Goal: Information Seeking & Learning: Learn about a topic

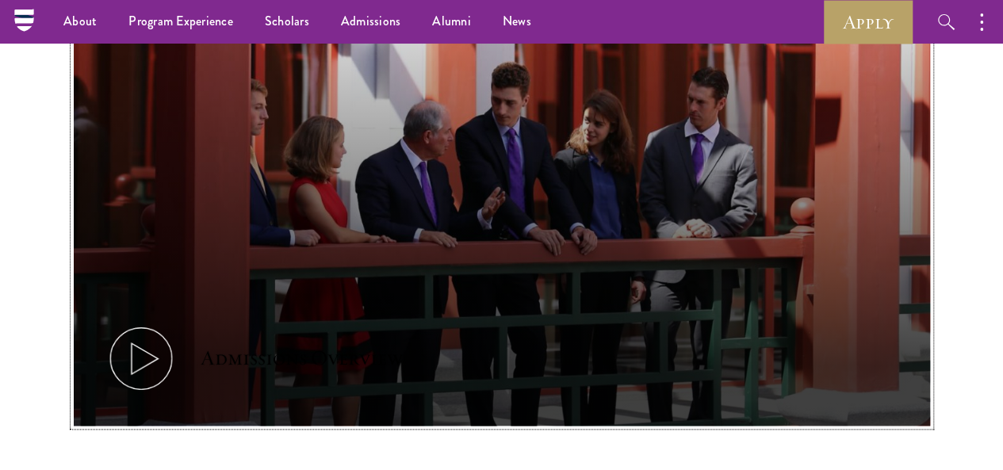
scroll to position [834, 0]
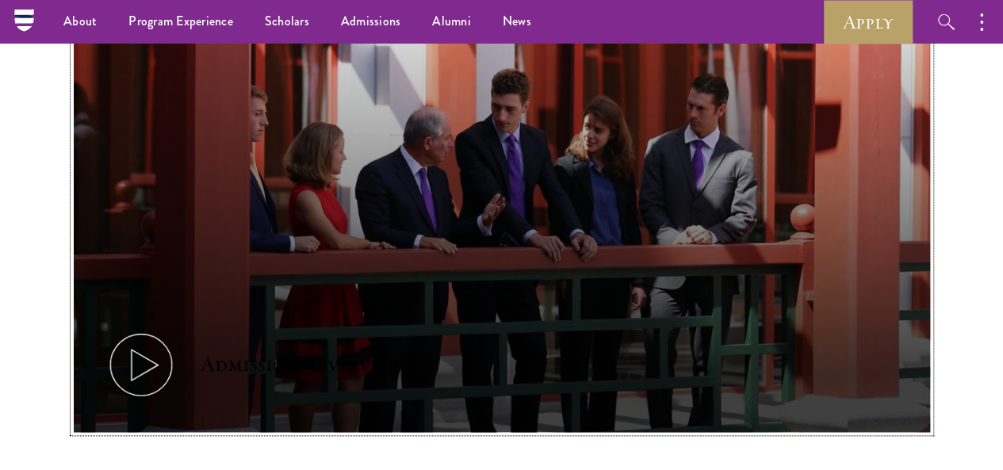
drag, startPoint x: 0, startPoint y: 0, endPoint x: 715, endPoint y: 274, distance: 766.0
click at [715, 274] on button "Admissions Overview" at bounding box center [502, 192] width 856 height 482
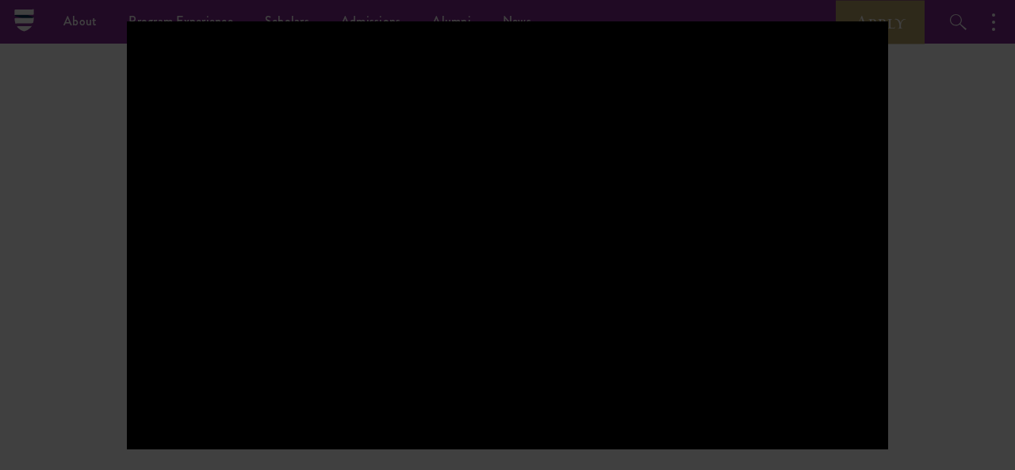
click at [955, 289] on div at bounding box center [507, 235] width 1015 height 470
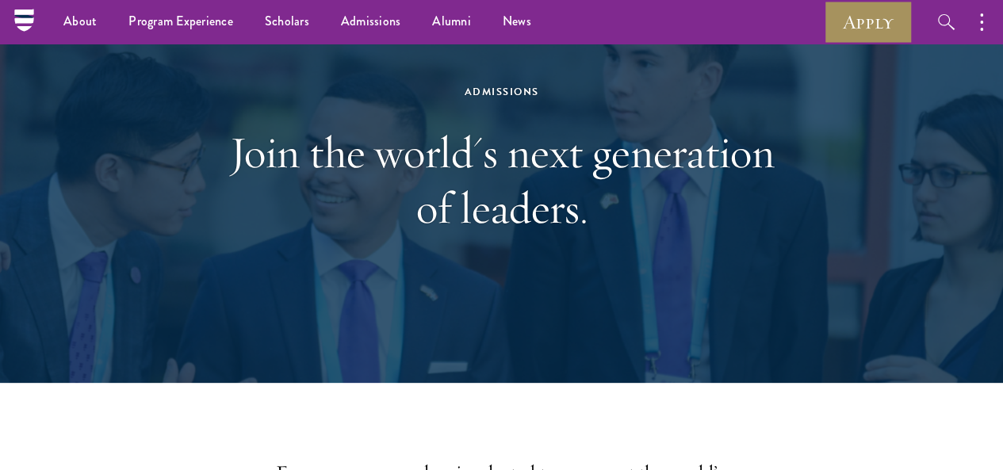
scroll to position [0, 0]
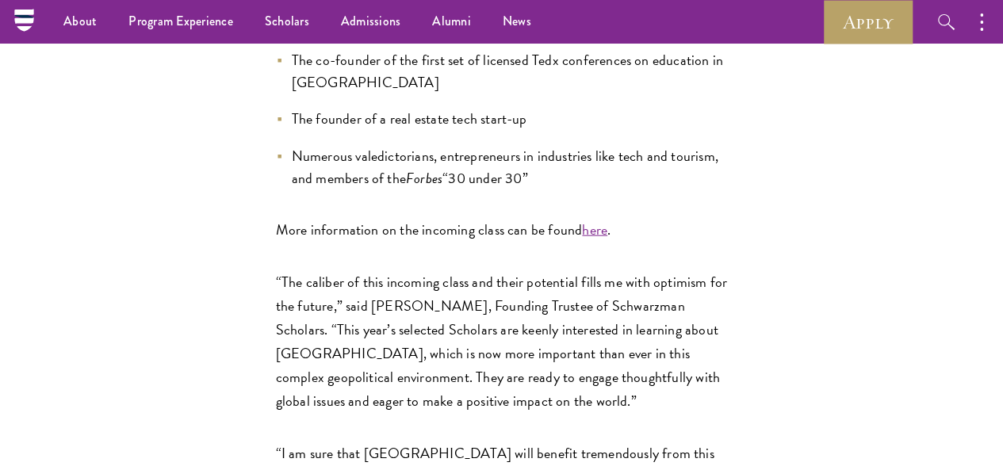
scroll to position [1800, 0]
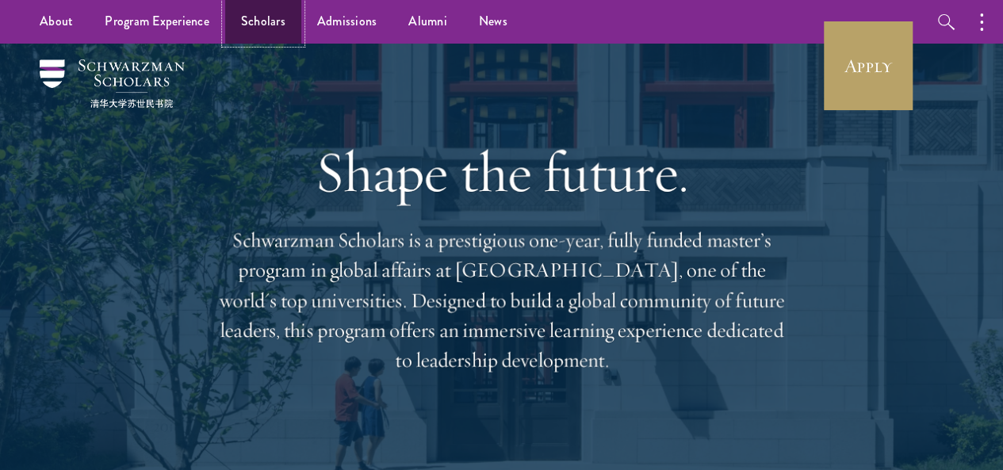
click at [258, 16] on link "Scholars" at bounding box center [263, 22] width 76 height 44
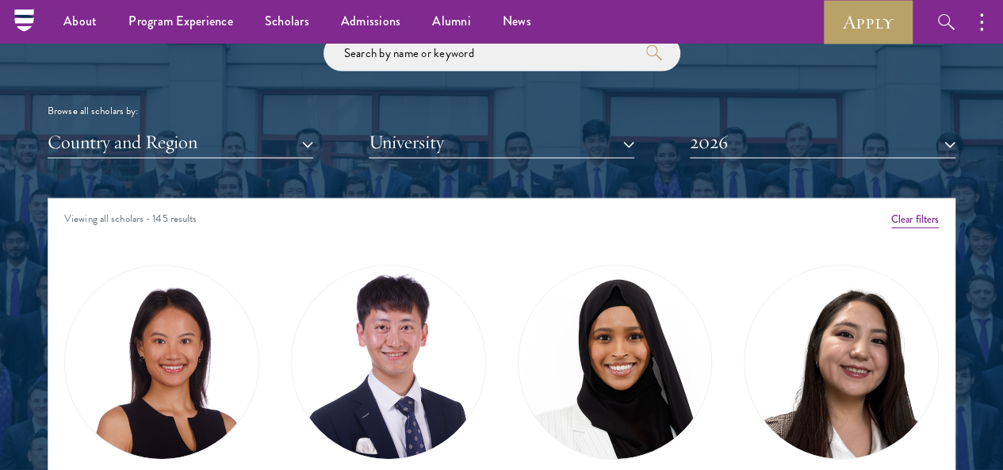
scroll to position [1844, 0]
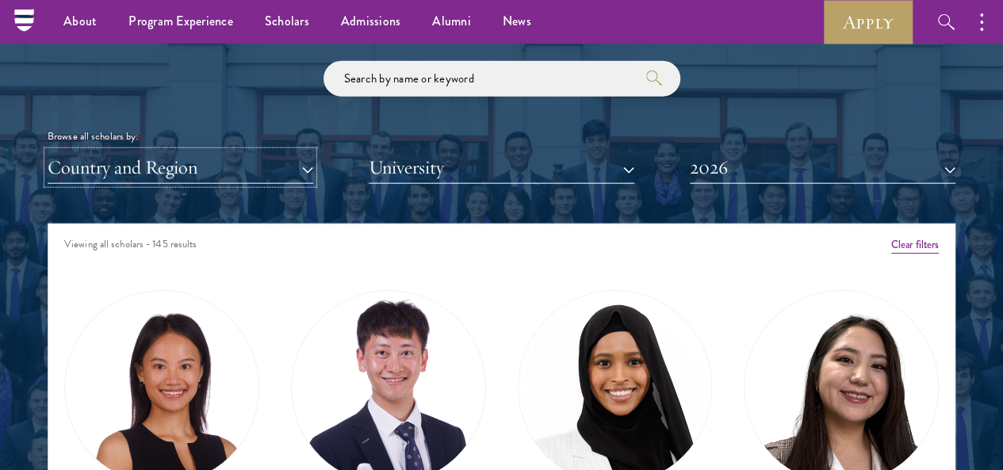
click at [313, 151] on button "Country and Region" at bounding box center [181, 167] width 266 height 33
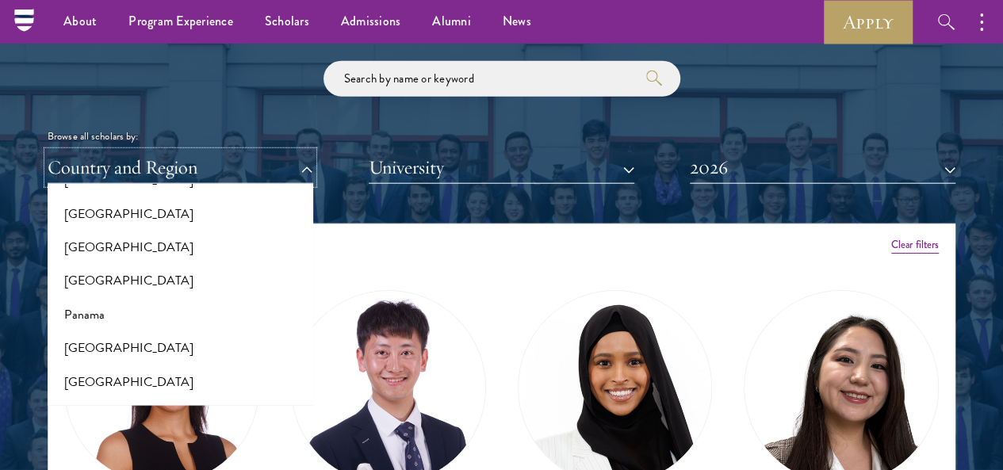
scroll to position [2289, 0]
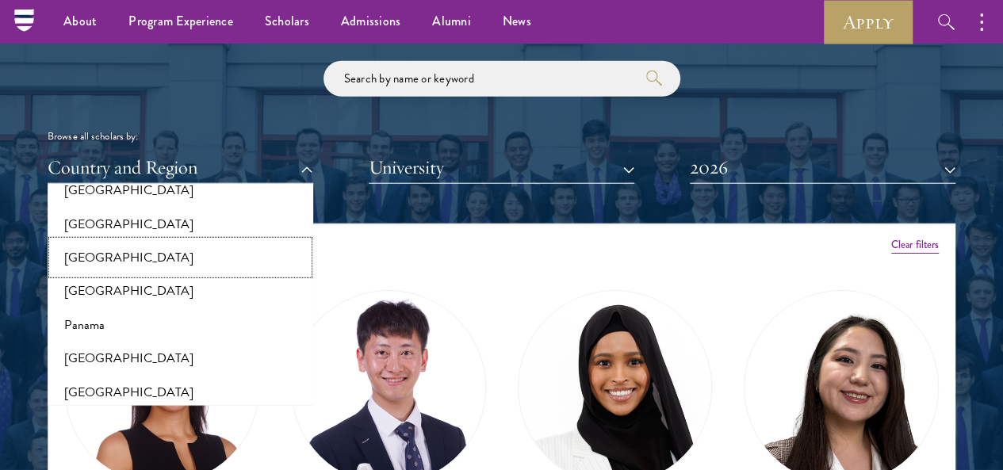
click at [117, 241] on button "[GEOGRAPHIC_DATA]" at bounding box center [180, 257] width 256 height 33
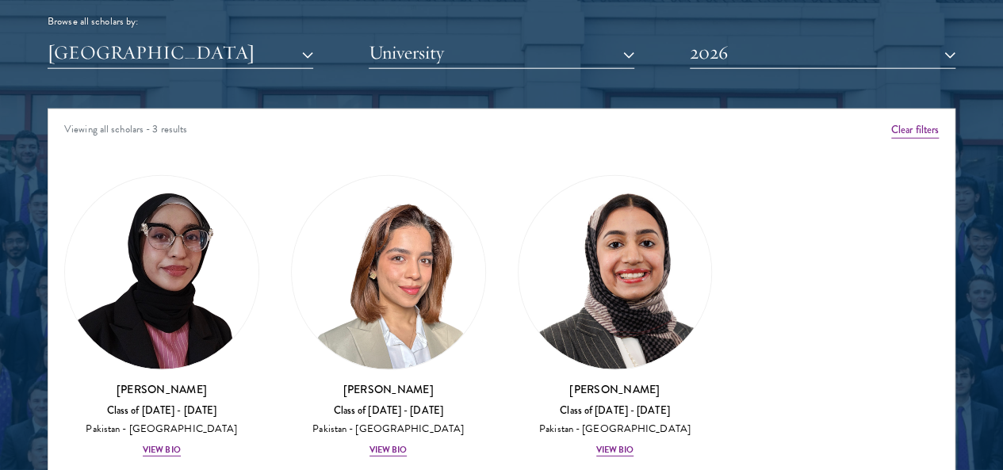
scroll to position [1971, 0]
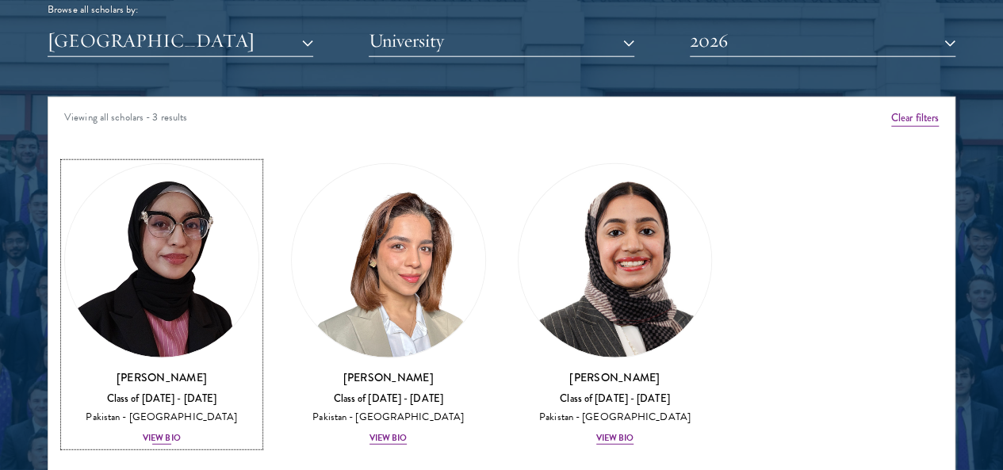
click at [181, 432] on div "View Bio" at bounding box center [162, 438] width 38 height 13
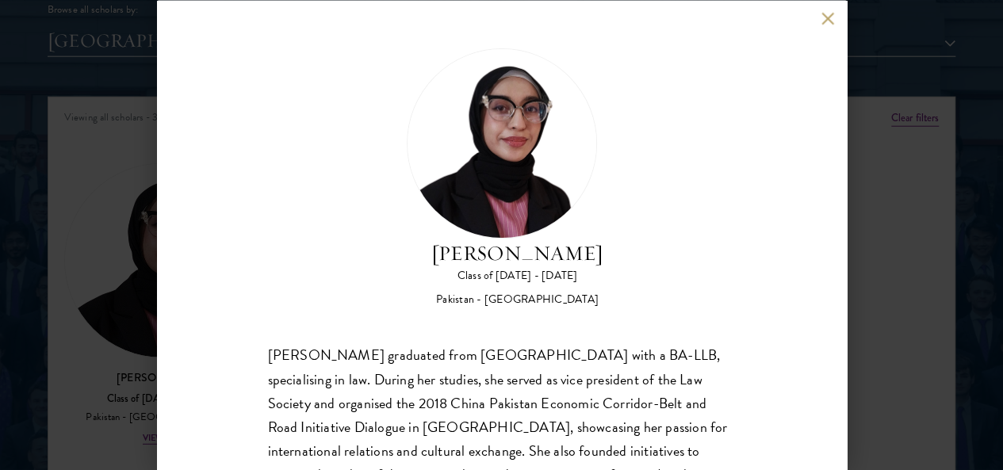
click at [826, 18] on button at bounding box center [827, 18] width 13 height 13
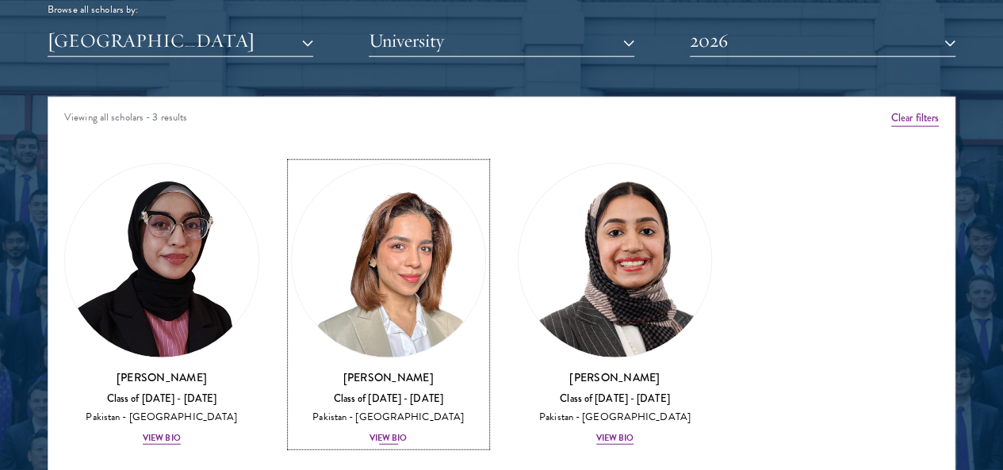
click at [355, 370] on h3 "[PERSON_NAME]" at bounding box center [388, 378] width 195 height 16
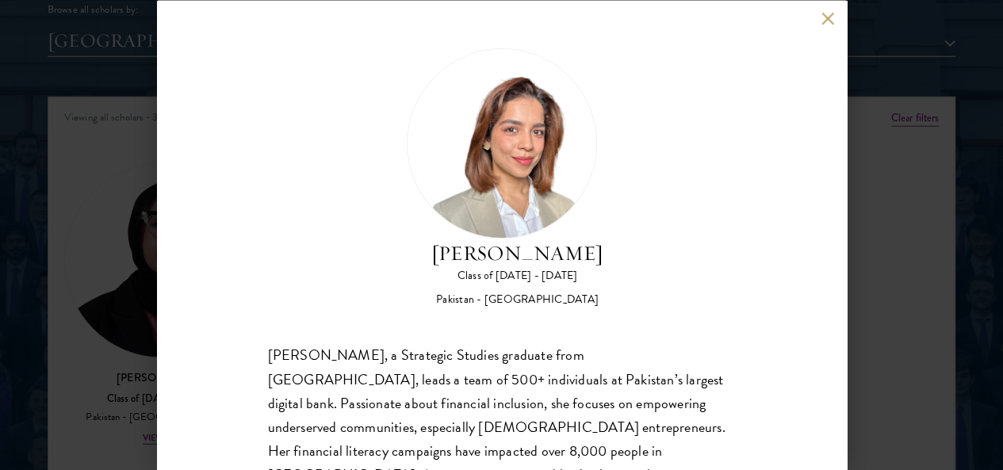
click at [829, 13] on button at bounding box center [827, 18] width 13 height 13
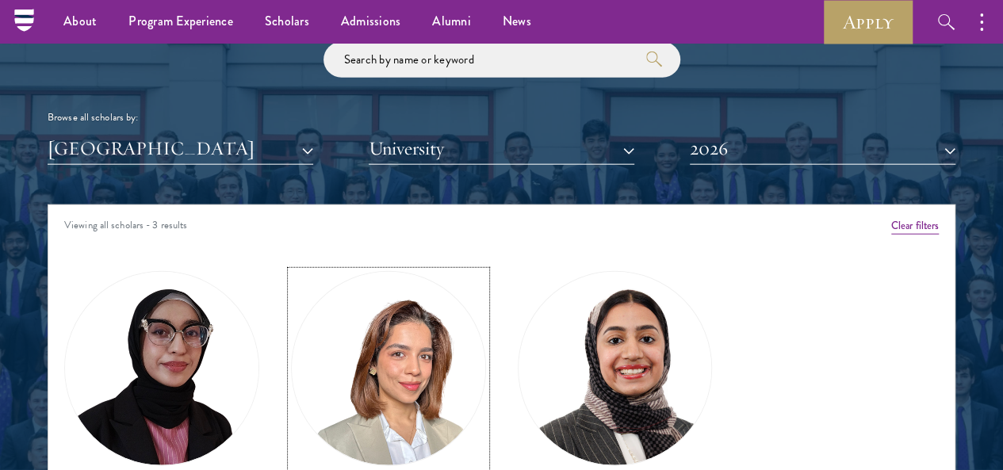
scroll to position [1839, 0]
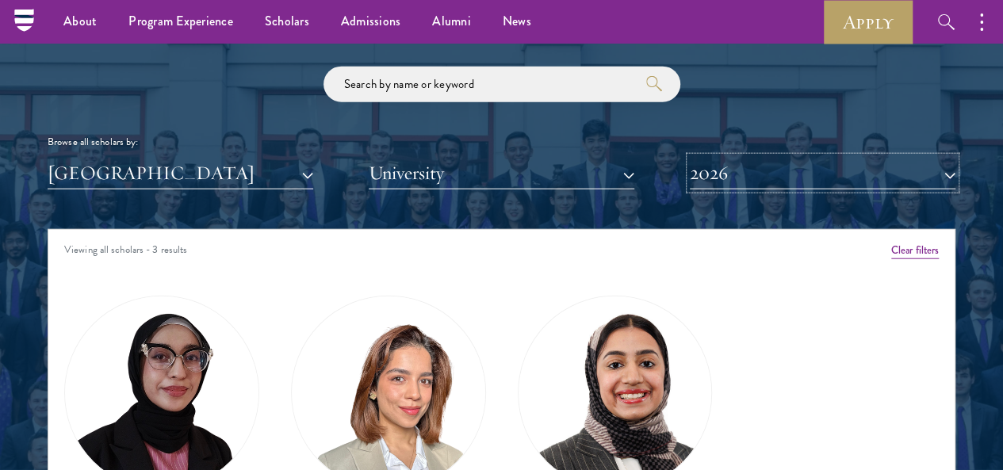
click at [890, 157] on button "2026" at bounding box center [823, 173] width 266 height 33
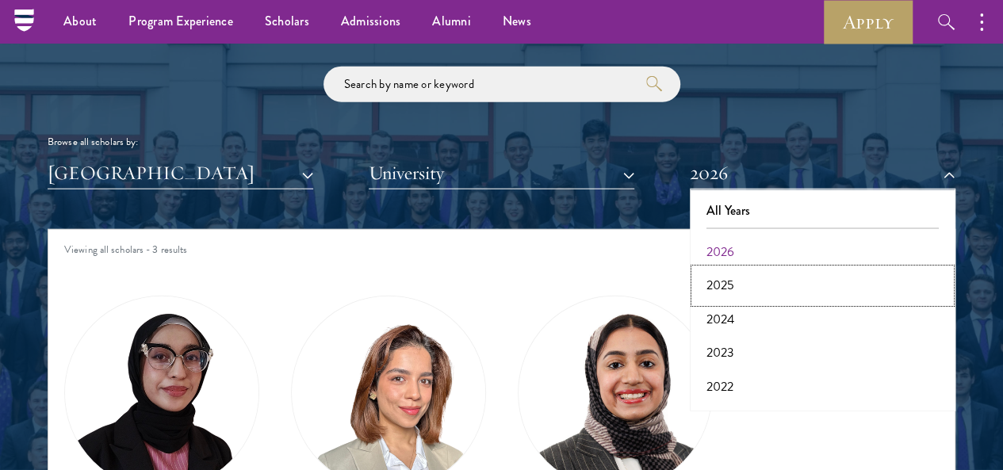
click at [840, 269] on button "2025" at bounding box center [823, 285] width 256 height 33
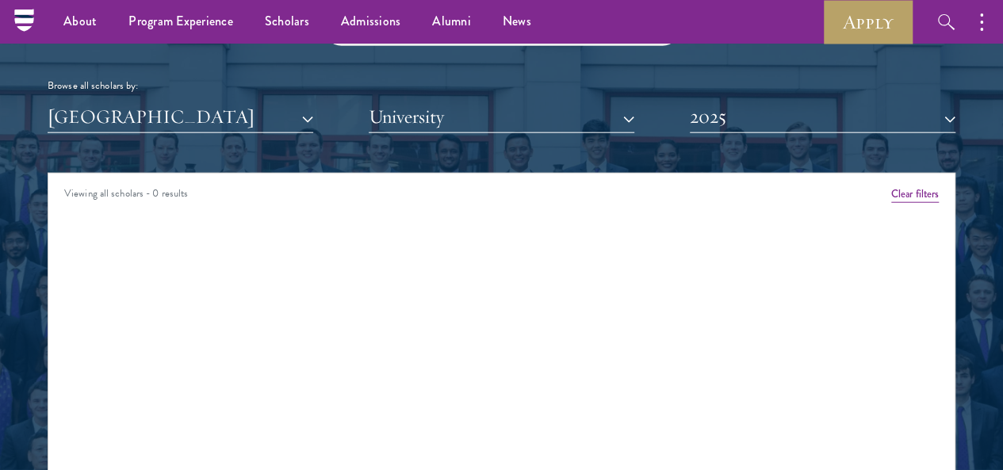
scroll to position [1892, 0]
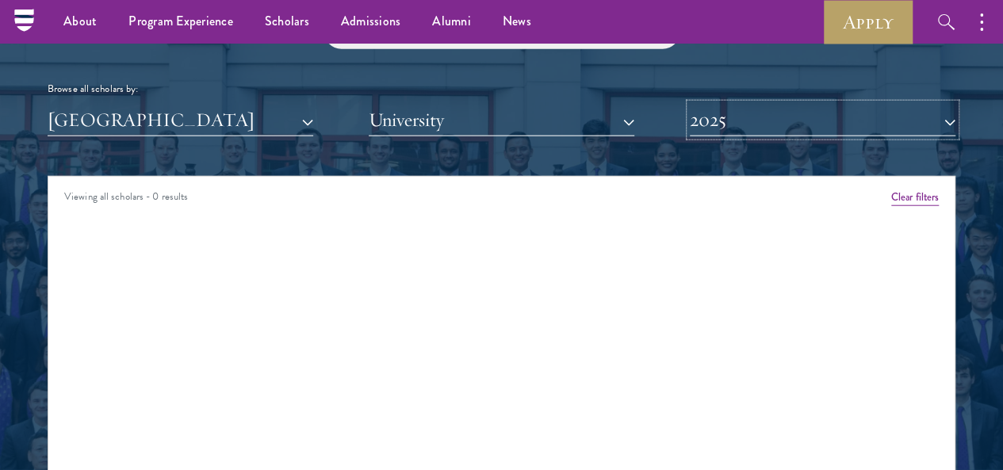
click at [917, 104] on button "2025" at bounding box center [823, 120] width 266 height 33
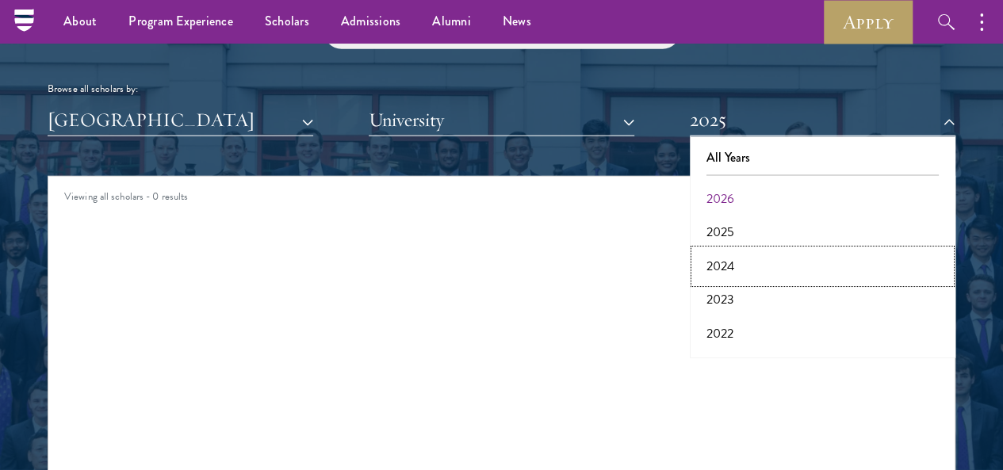
click at [731, 250] on button "2024" at bounding box center [823, 266] width 256 height 33
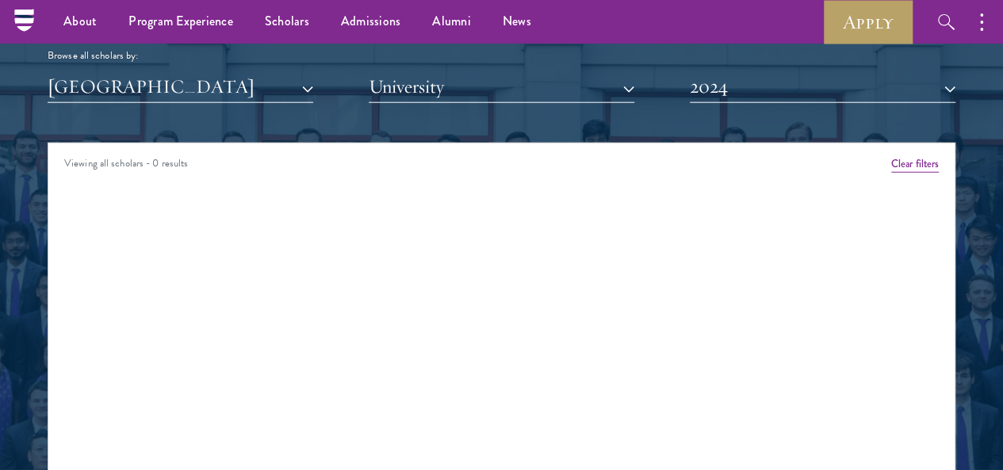
scroll to position [1924, 0]
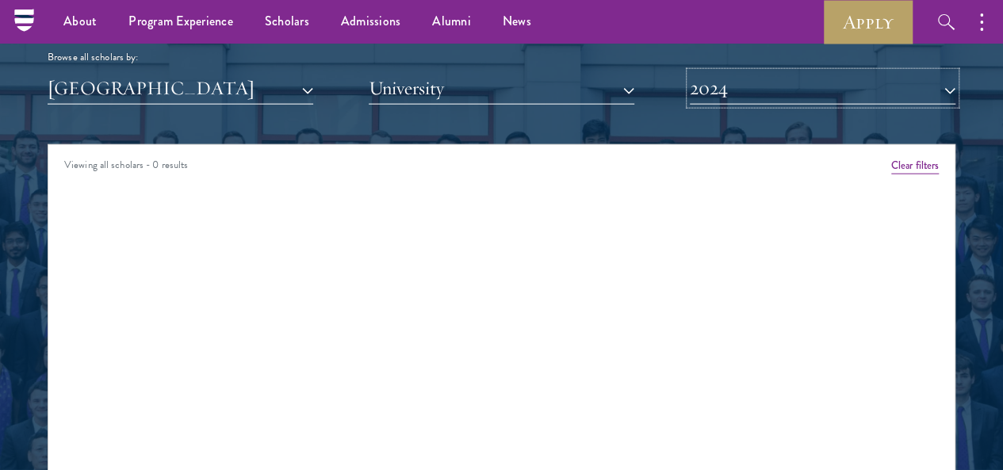
click at [871, 72] on button "2024" at bounding box center [823, 88] width 266 height 33
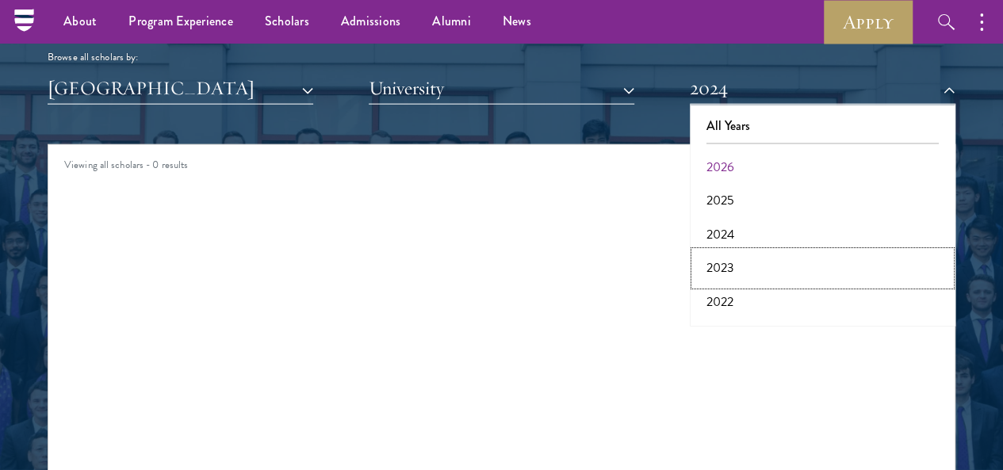
click at [760, 251] on button "2023" at bounding box center [823, 267] width 256 height 33
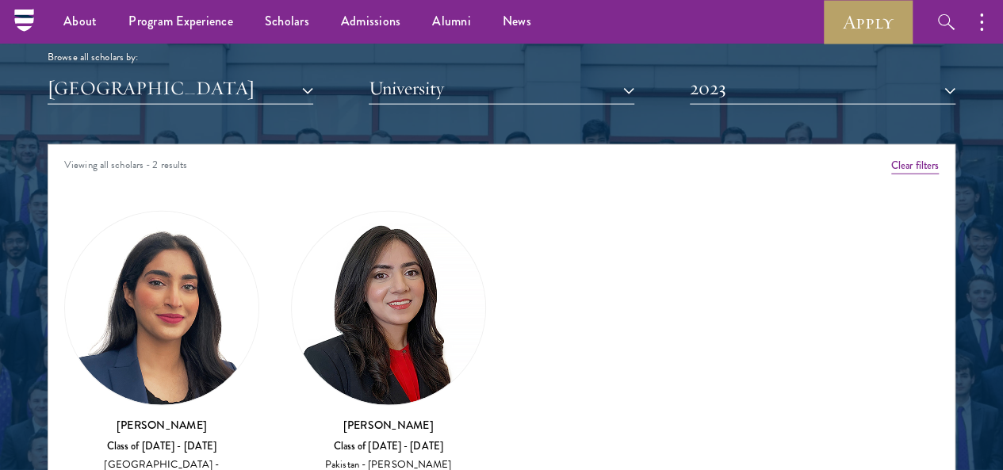
click at [344, 256] on img at bounding box center [388, 308] width 193 height 193
click at [216, 417] on h3 "[PERSON_NAME]" at bounding box center [161, 425] width 195 height 16
click at [918, 72] on button "2023" at bounding box center [823, 88] width 266 height 33
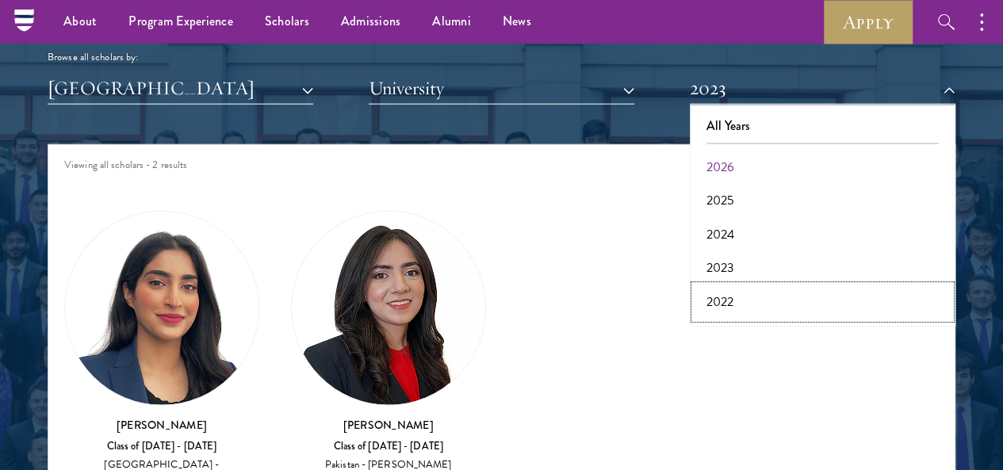
click at [800, 285] on button "2022" at bounding box center [823, 301] width 256 height 33
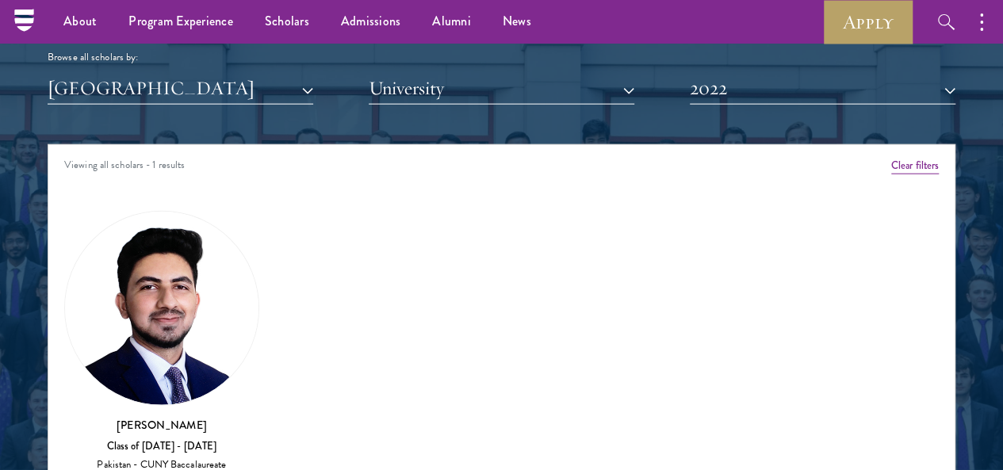
click at [175, 417] on h3 "[PERSON_NAME]" at bounding box center [161, 425] width 195 height 16
click at [203, 458] on div "Pakistan - CUNY Baccalaureate" at bounding box center [161, 464] width 195 height 13
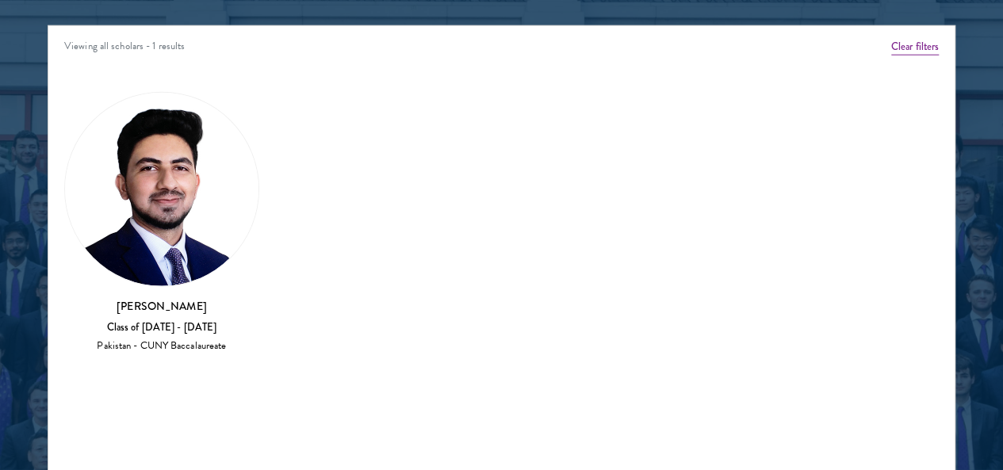
scroll to position [2045, 0]
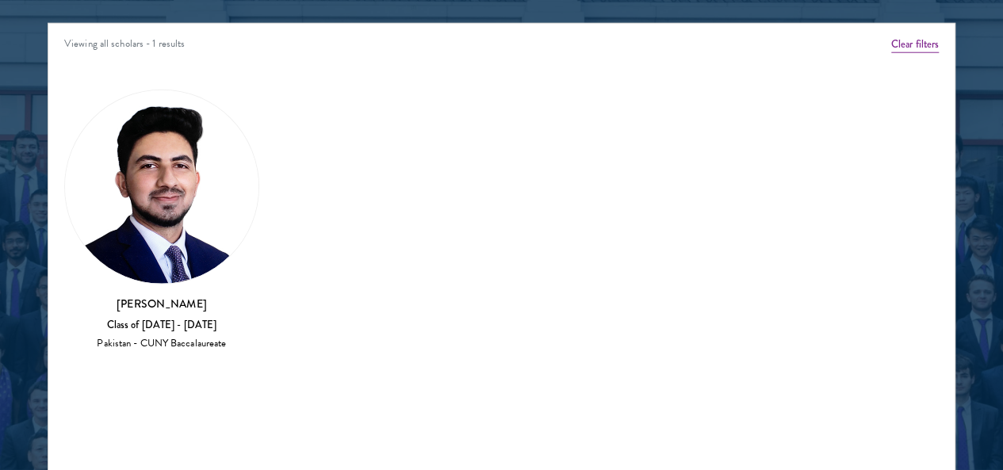
click at [209, 296] on h3 "[PERSON_NAME]" at bounding box center [161, 304] width 195 height 16
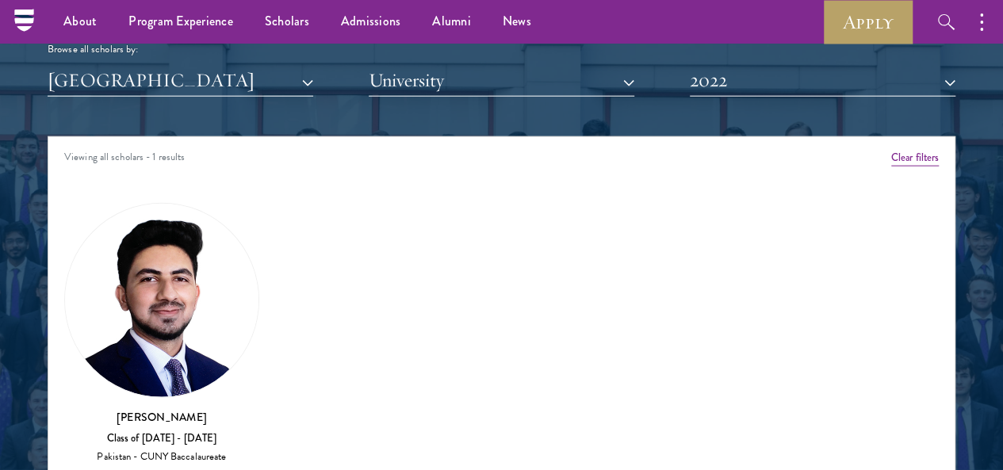
scroll to position [1928, 0]
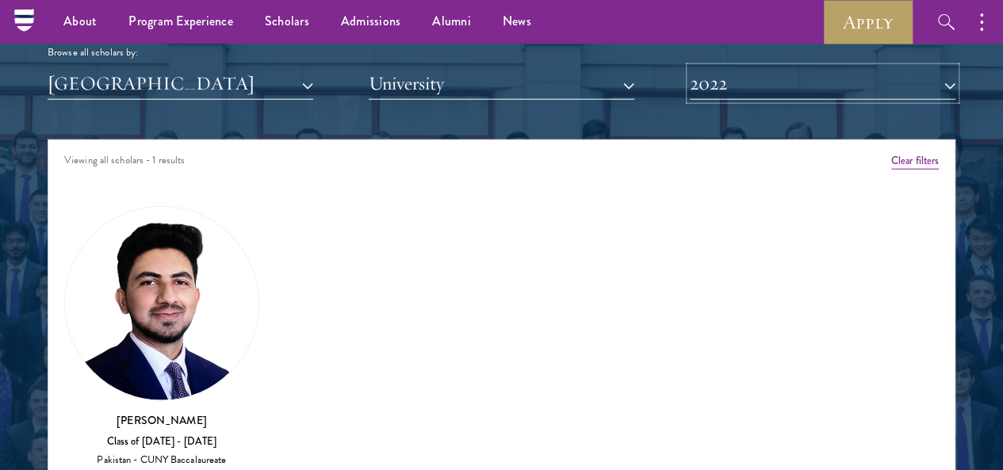
click at [918, 67] on button "2022" at bounding box center [823, 83] width 266 height 33
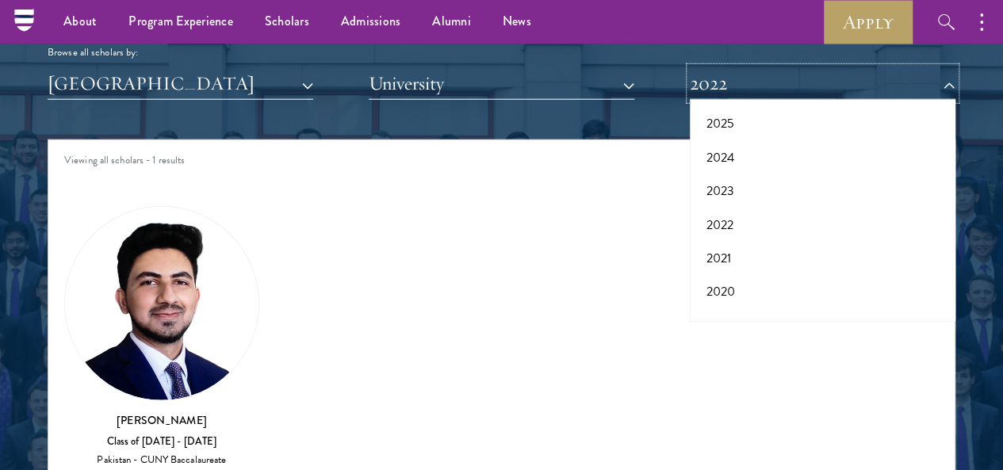
scroll to position [67, 0]
click at [779, 247] on button "2021" at bounding box center [823, 263] width 256 height 33
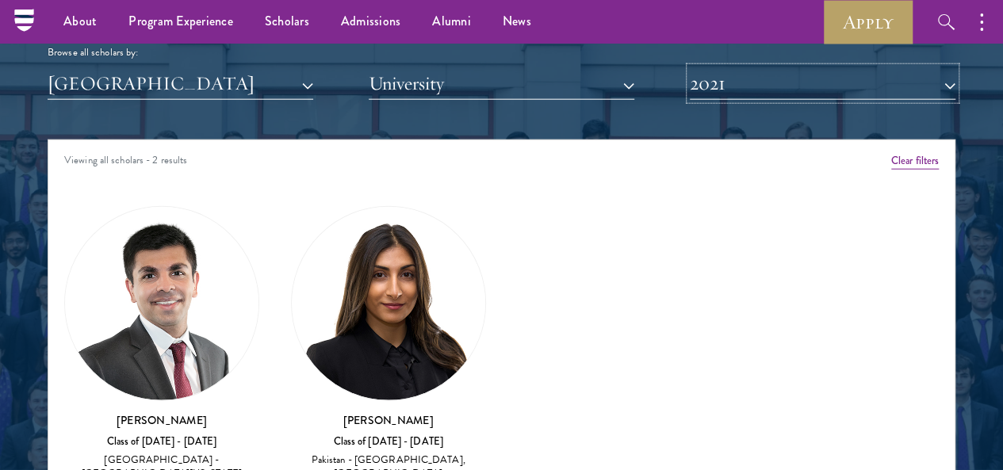
click at [912, 67] on button "2021" at bounding box center [823, 83] width 266 height 33
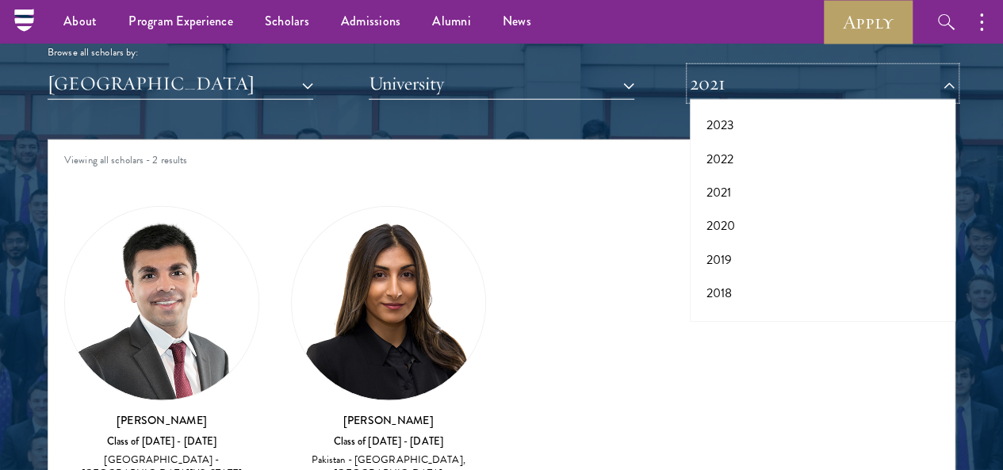
scroll to position [163, 0]
click at [779, 218] on button "2019" at bounding box center [823, 234] width 256 height 33
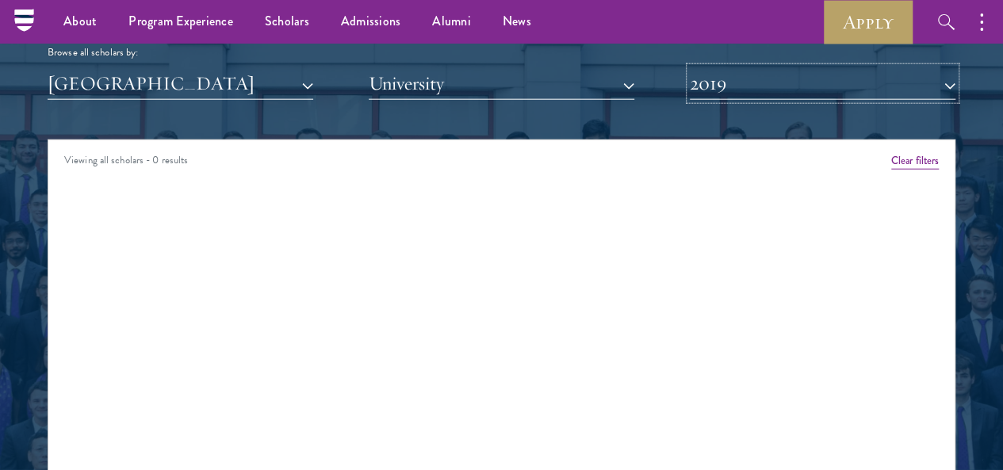
click at [915, 67] on button "2019" at bounding box center [823, 83] width 266 height 33
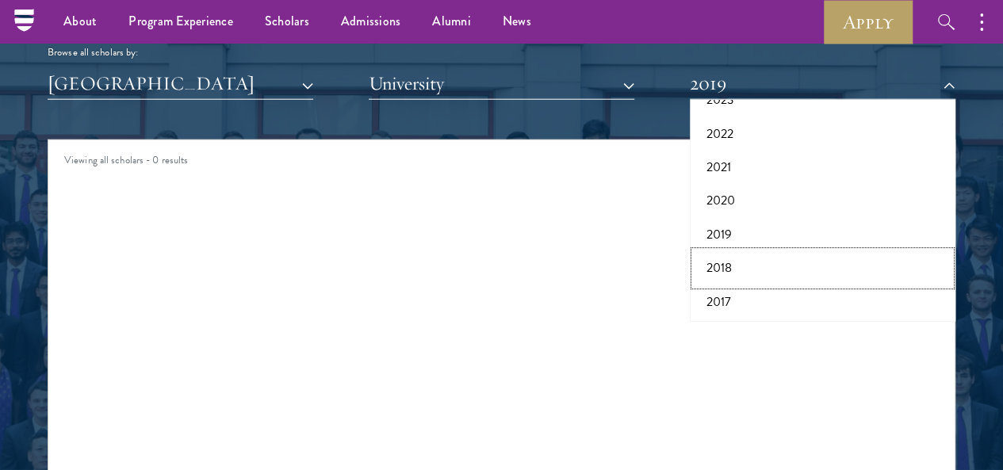
click at [818, 251] on button "2018" at bounding box center [823, 267] width 256 height 33
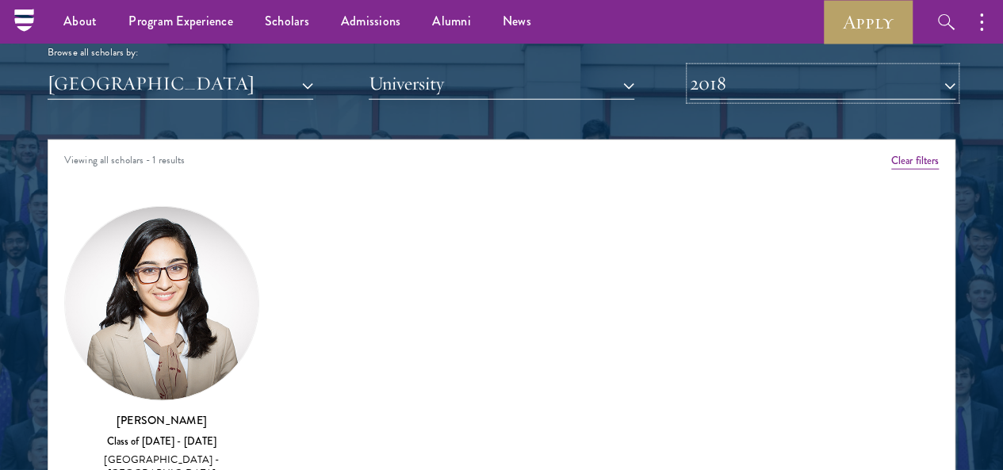
click at [906, 67] on button "2018" at bounding box center [823, 83] width 266 height 33
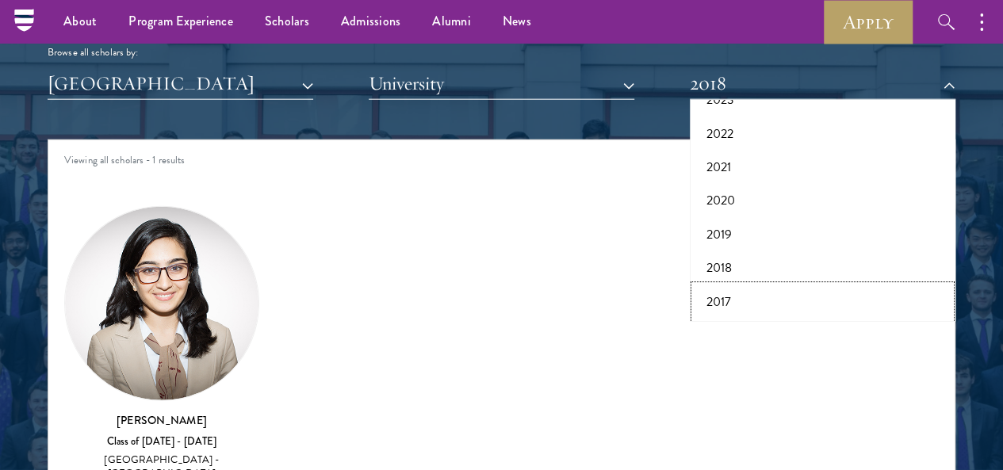
click at [776, 285] on button "2017" at bounding box center [823, 301] width 256 height 33
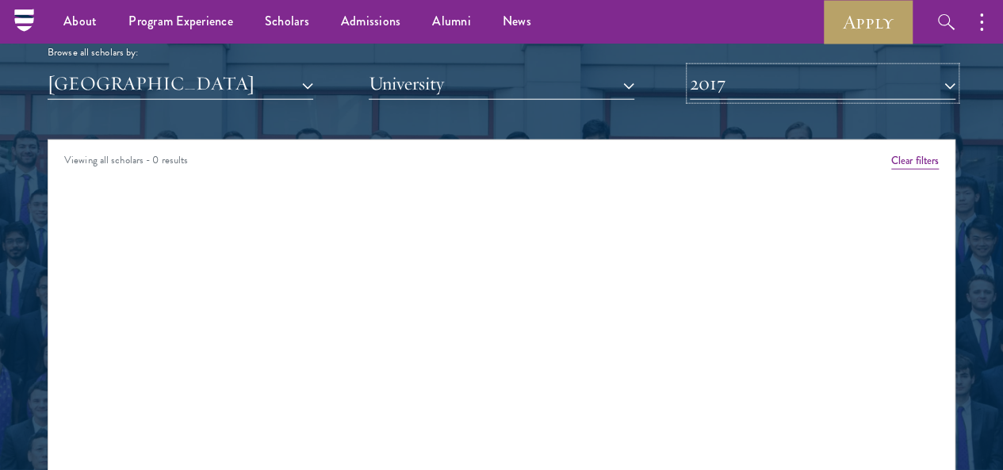
click at [911, 67] on button "2017" at bounding box center [823, 83] width 266 height 33
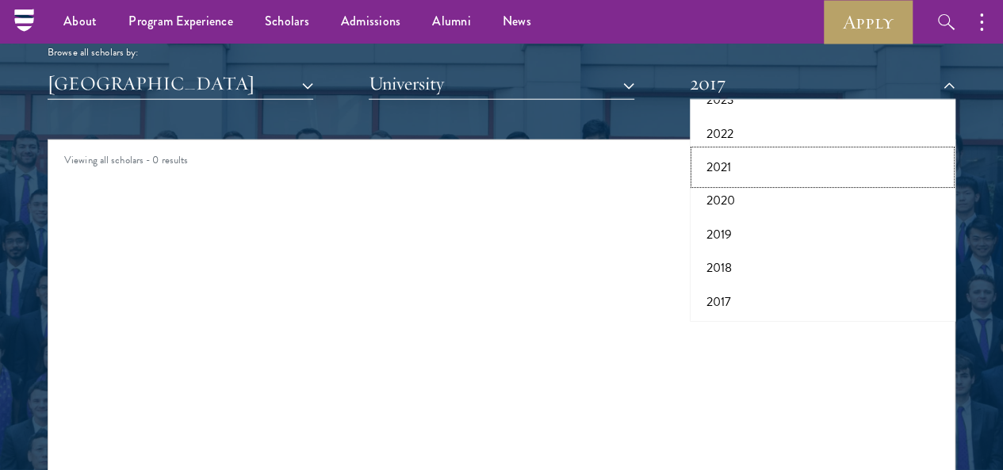
click at [825, 151] on button "2021" at bounding box center [823, 167] width 256 height 33
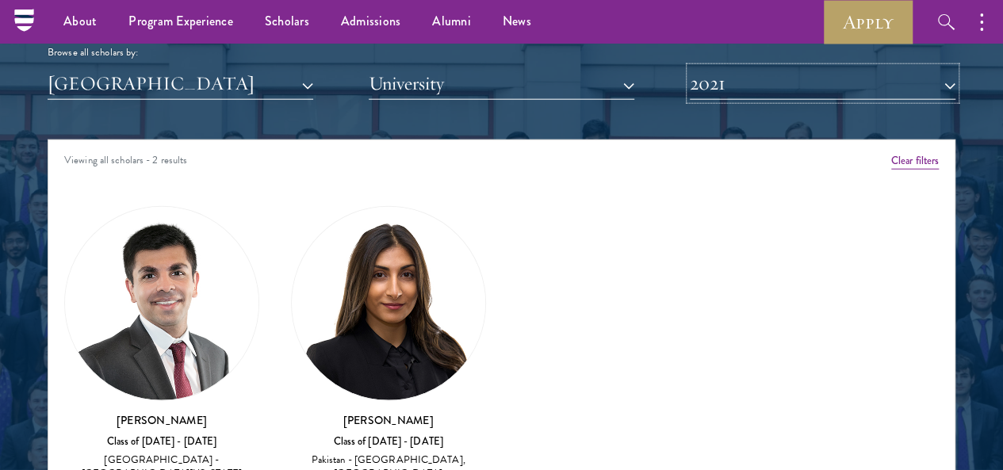
click at [898, 67] on button "2021" at bounding box center [823, 83] width 266 height 33
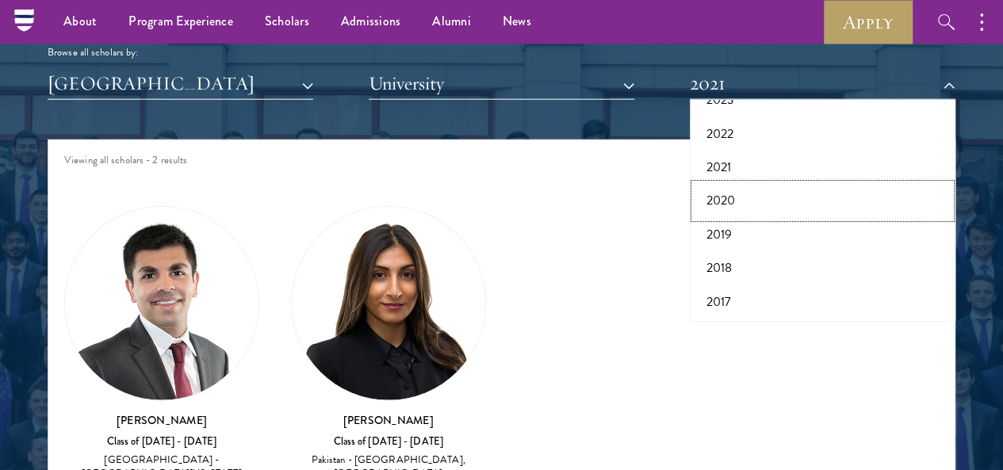
click at [768, 184] on button "2020" at bounding box center [823, 200] width 256 height 33
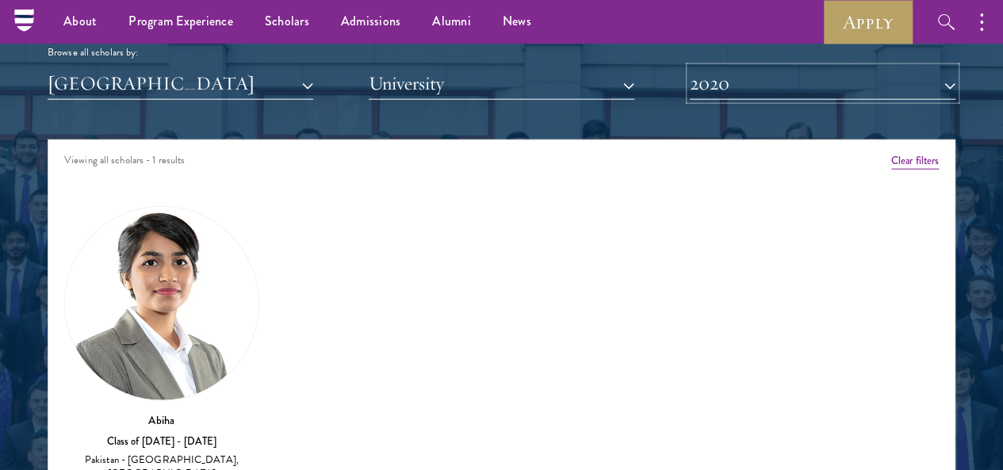
click at [917, 67] on button "2020" at bounding box center [823, 83] width 266 height 33
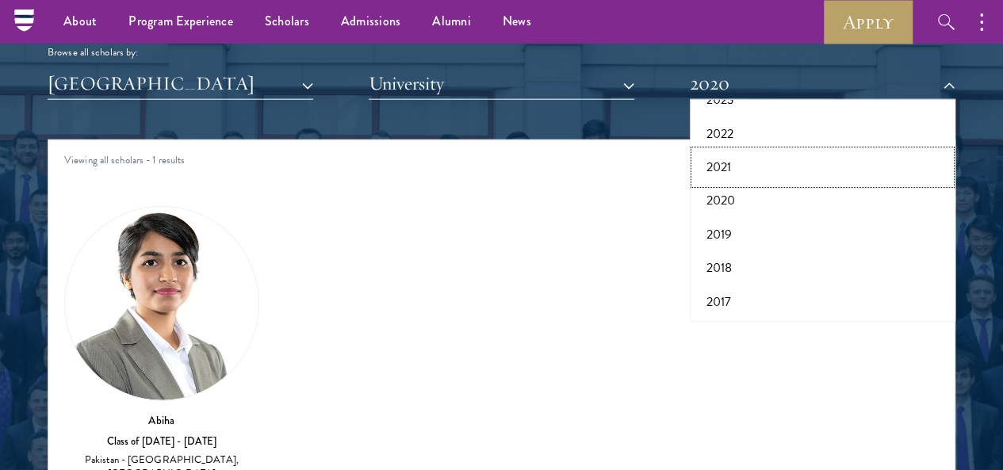
click at [760, 151] on button "2021" at bounding box center [823, 167] width 256 height 33
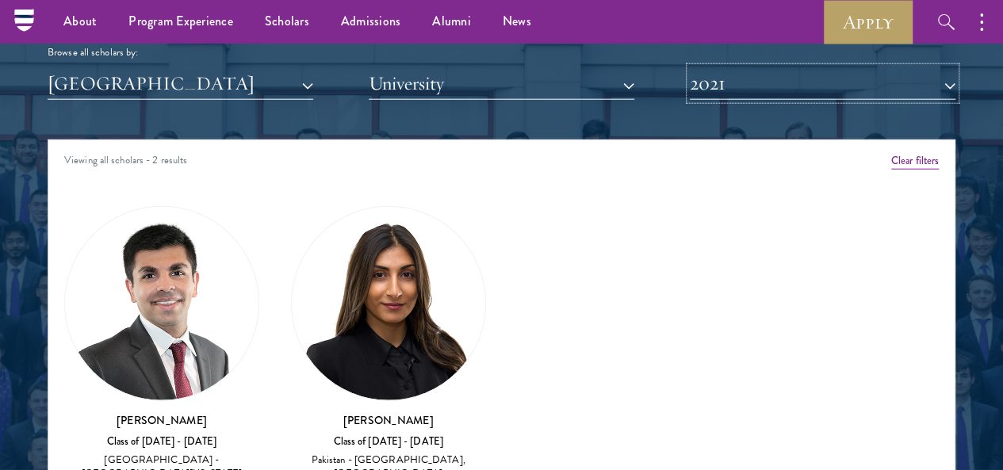
click at [883, 67] on button "2021" at bounding box center [823, 83] width 266 height 33
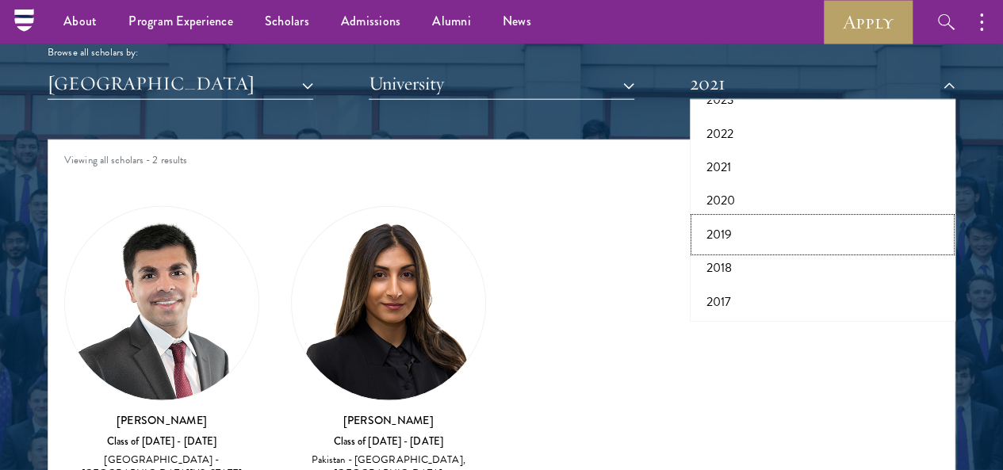
click at [763, 218] on button "2019" at bounding box center [823, 234] width 256 height 33
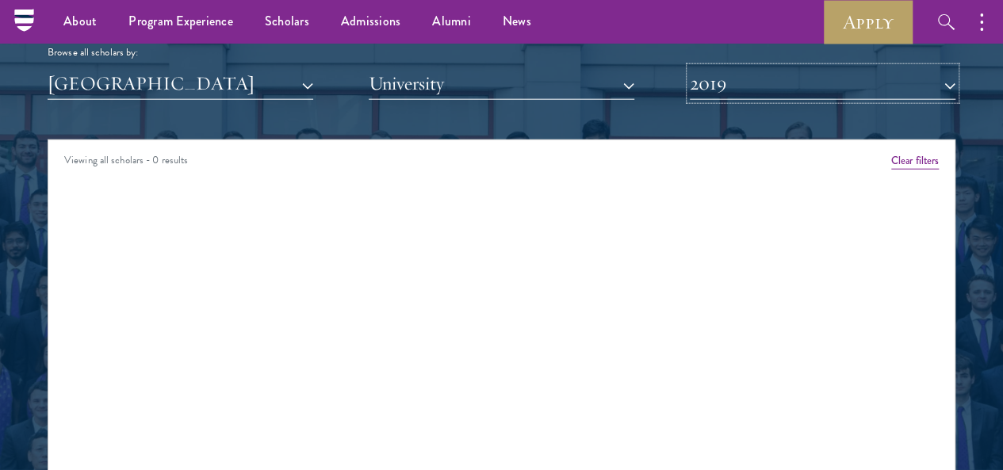
click at [910, 67] on button "2019" at bounding box center [823, 83] width 266 height 33
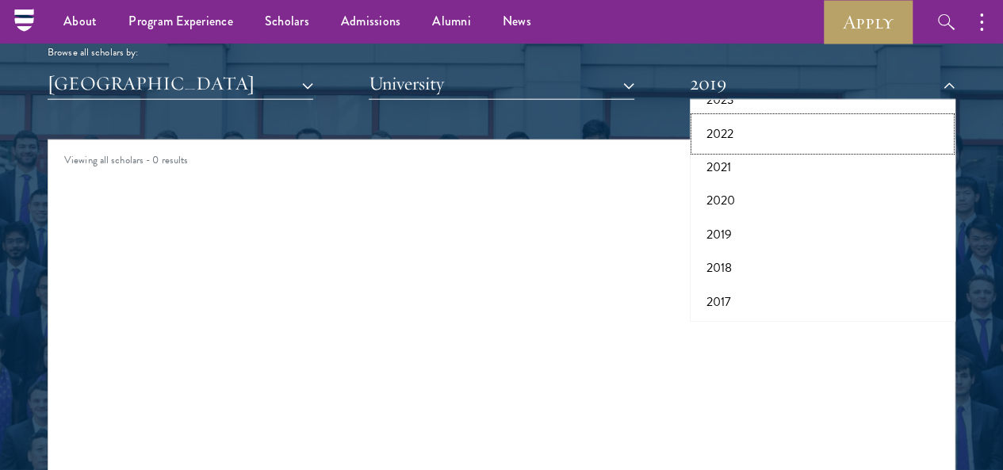
click at [747, 117] on button "2022" at bounding box center [823, 133] width 256 height 33
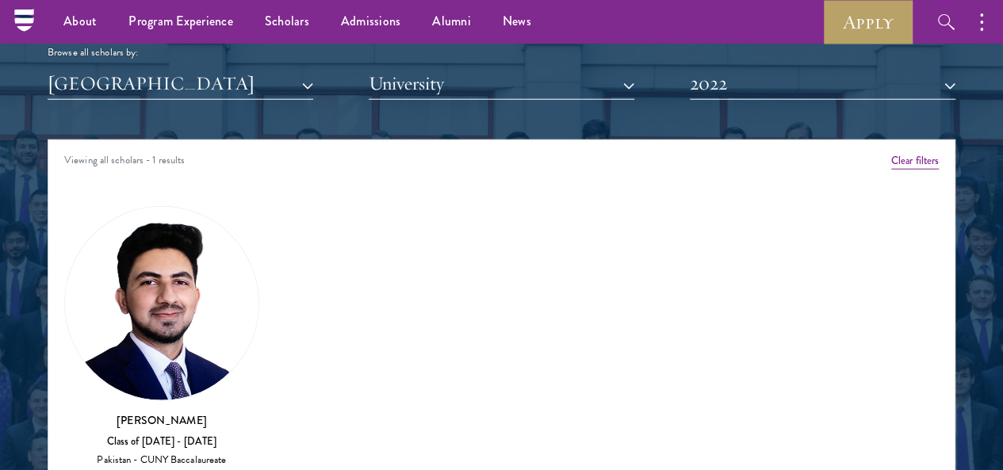
click at [176, 412] on h3 "[PERSON_NAME]" at bounding box center [161, 420] width 195 height 16
drag, startPoint x: 156, startPoint y: 308, endPoint x: 240, endPoint y: 304, distance: 84.1
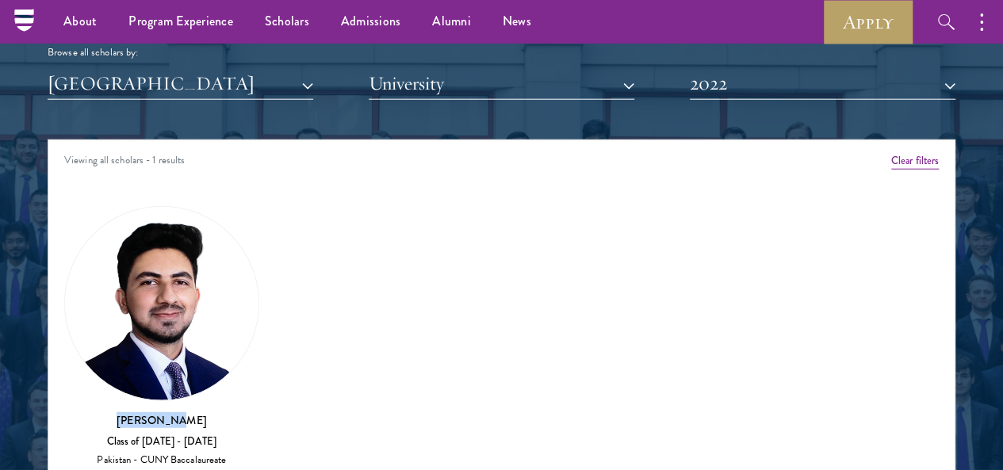
click at [240, 412] on h3 "[PERSON_NAME]" at bounding box center [161, 420] width 195 height 16
copy h3 "[PERSON_NAME]"
click at [430, 200] on div "Amber Class of [DATE] - [DATE] [GEOGRAPHIC_DATA] - [GEOGRAPHIC_DATA] View Bio C…" at bounding box center [501, 343] width 906 height 316
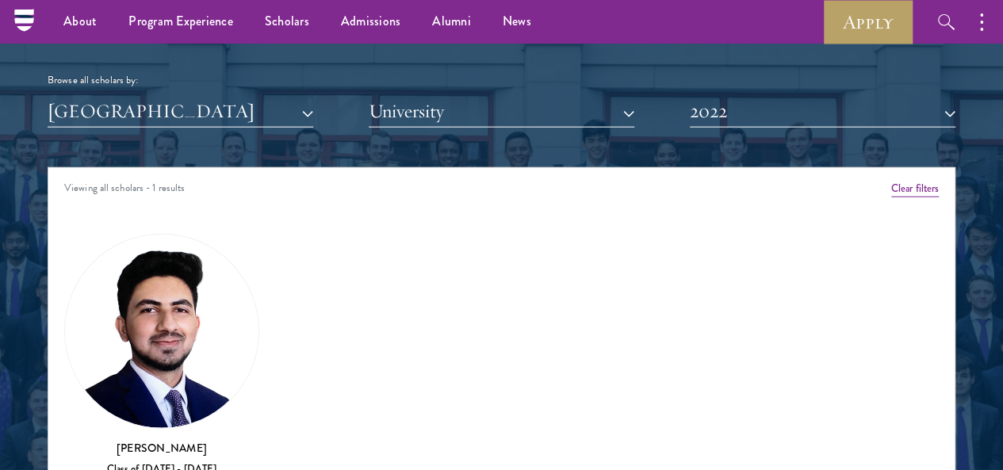
scroll to position [1897, 0]
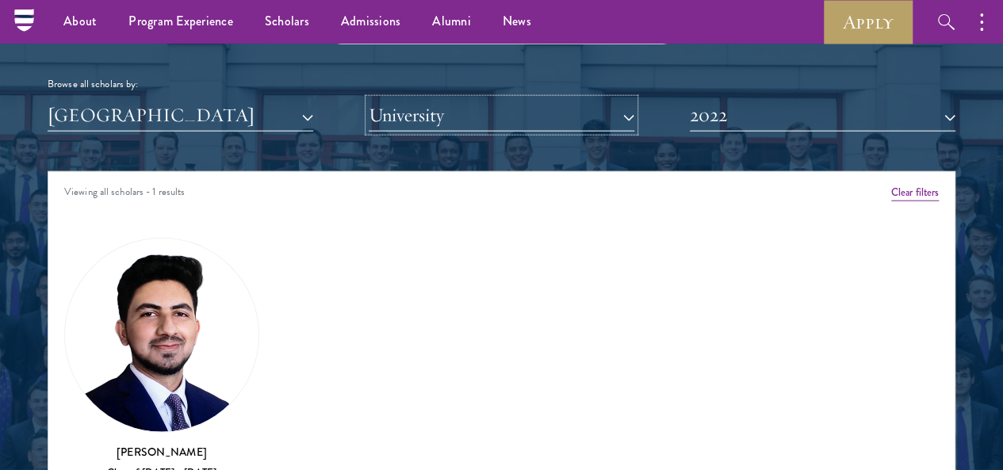
click at [615, 99] on button "University" at bounding box center [502, 115] width 266 height 33
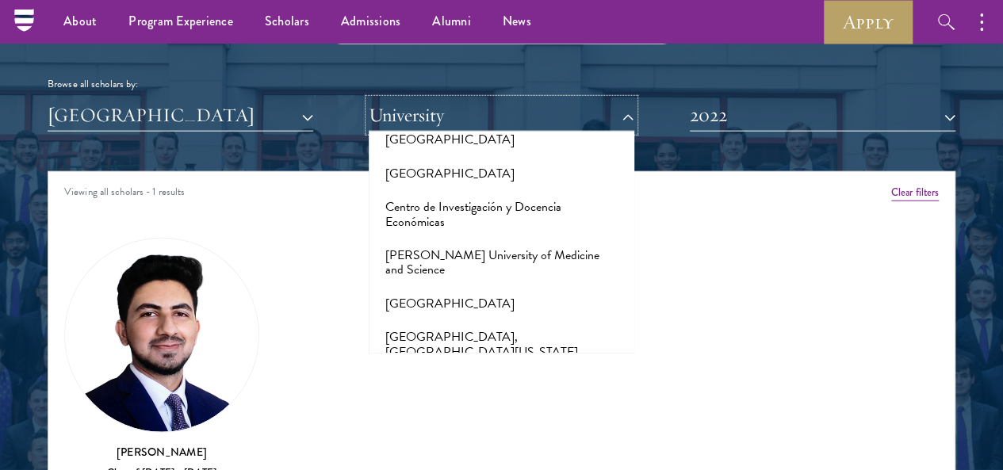
scroll to position [0, 0]
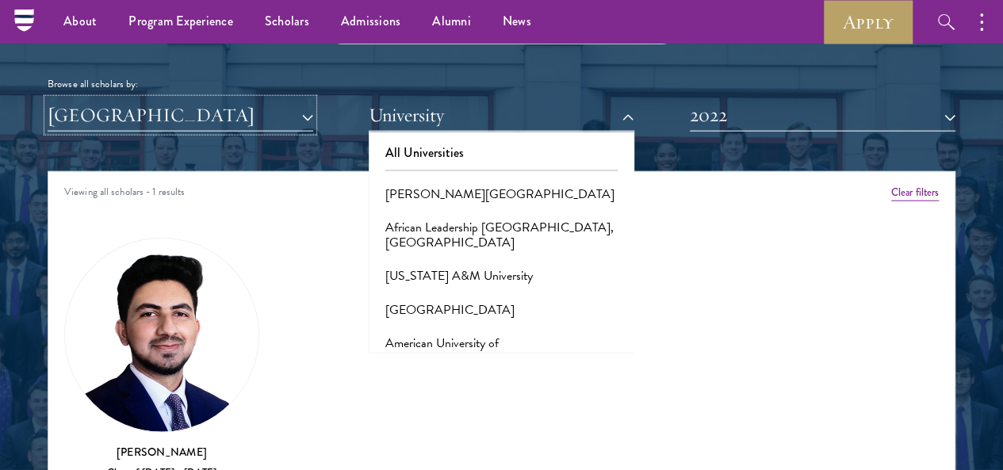
click at [313, 99] on button "[GEOGRAPHIC_DATA]" at bounding box center [181, 115] width 266 height 33
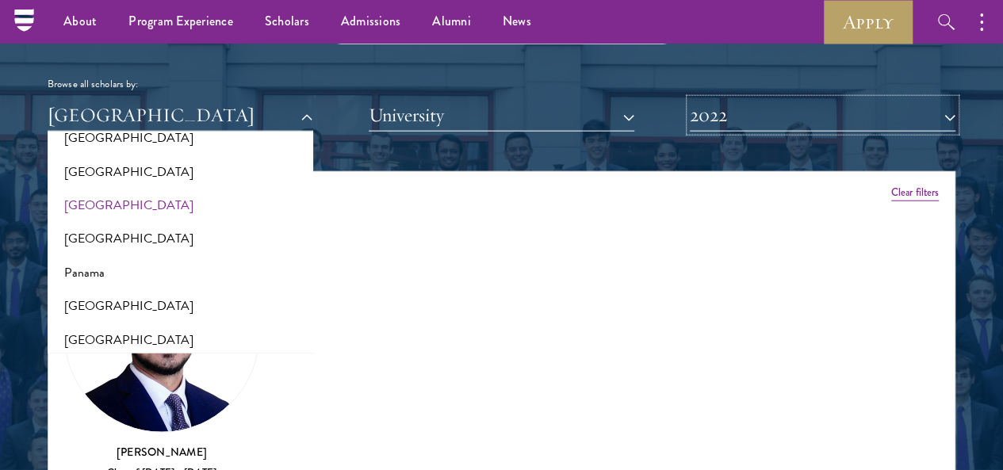
click at [690, 99] on button "2022" at bounding box center [823, 115] width 266 height 33
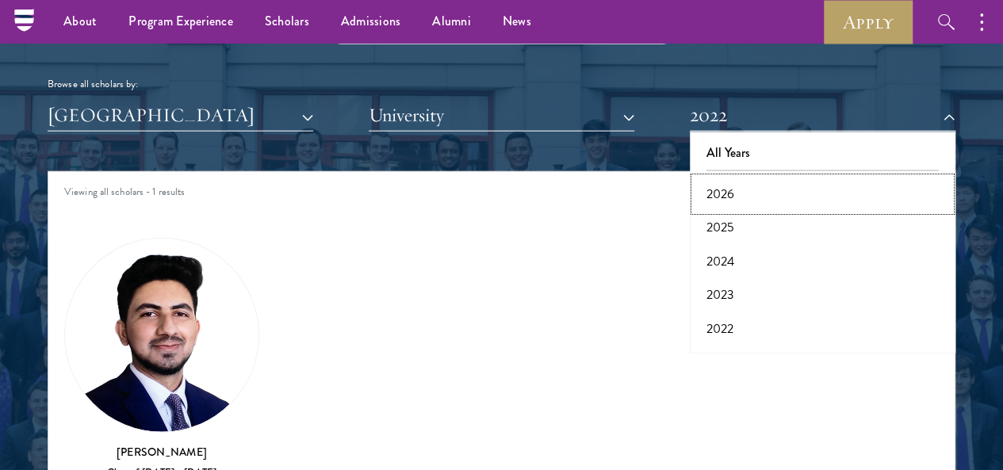
click at [825, 178] on button "2026" at bounding box center [823, 194] width 256 height 33
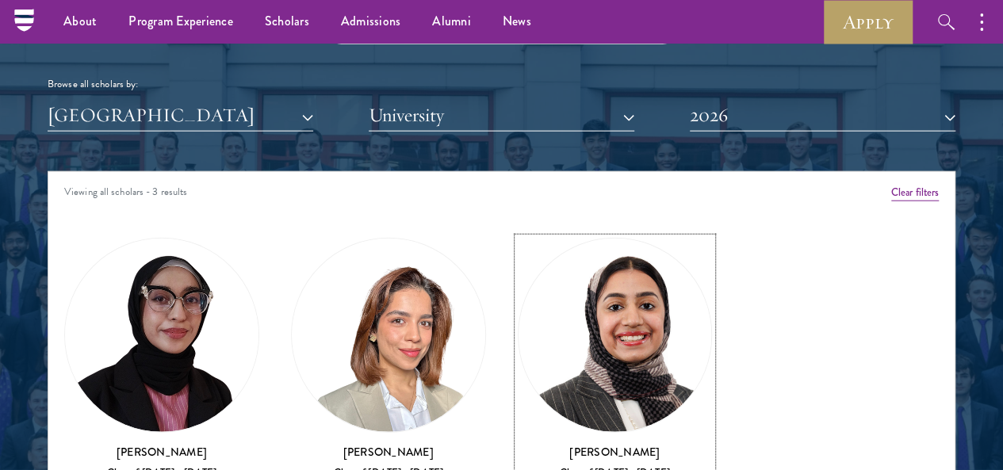
click at [522, 444] on h3 "[PERSON_NAME]" at bounding box center [615, 452] width 195 height 16
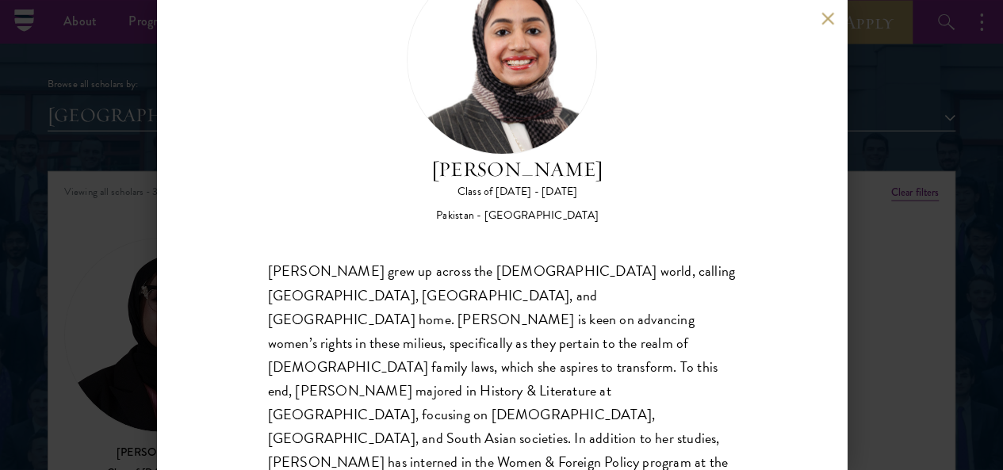
scroll to position [86, 0]
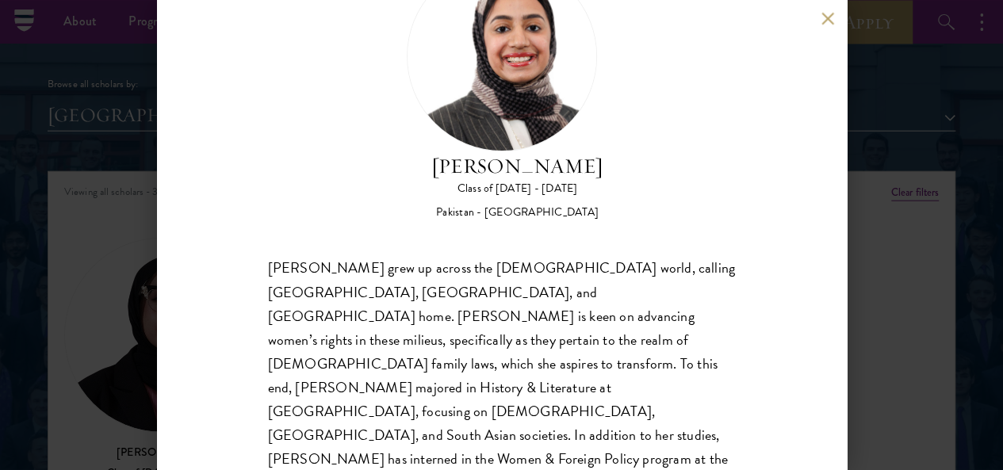
click at [829, 18] on button at bounding box center [827, 18] width 13 height 13
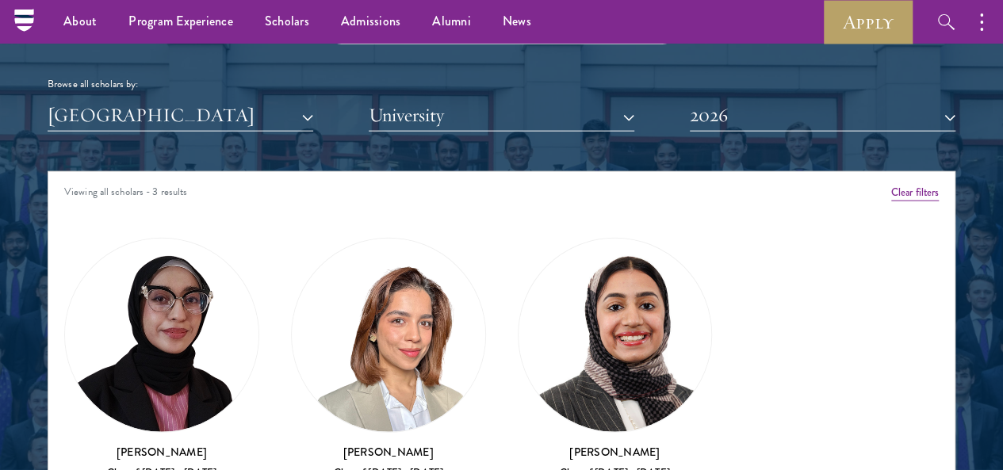
click at [324, 99] on div "[GEOGRAPHIC_DATA] All Countries and Regions [GEOGRAPHIC_DATA] [GEOGRAPHIC_DATA]…" at bounding box center [502, 115] width 908 height 33
click at [293, 99] on button "[GEOGRAPHIC_DATA]" at bounding box center [181, 115] width 266 height 33
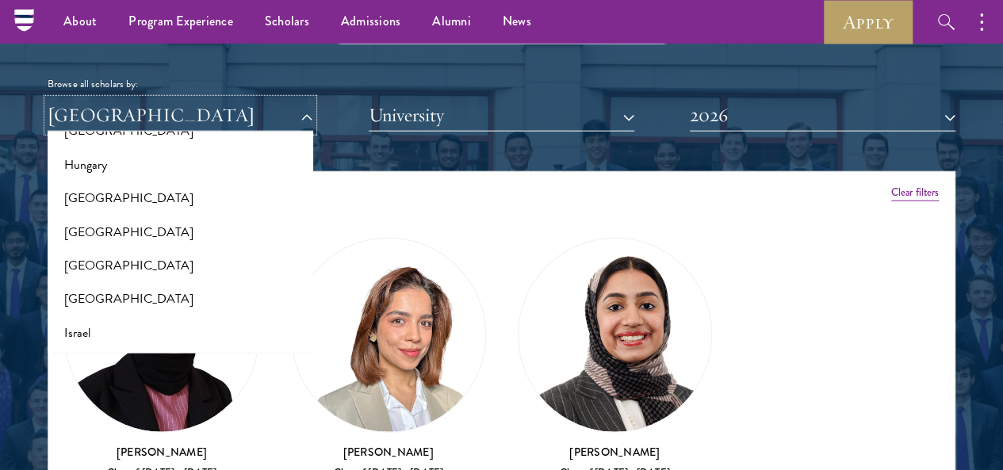
scroll to position [1186, 0]
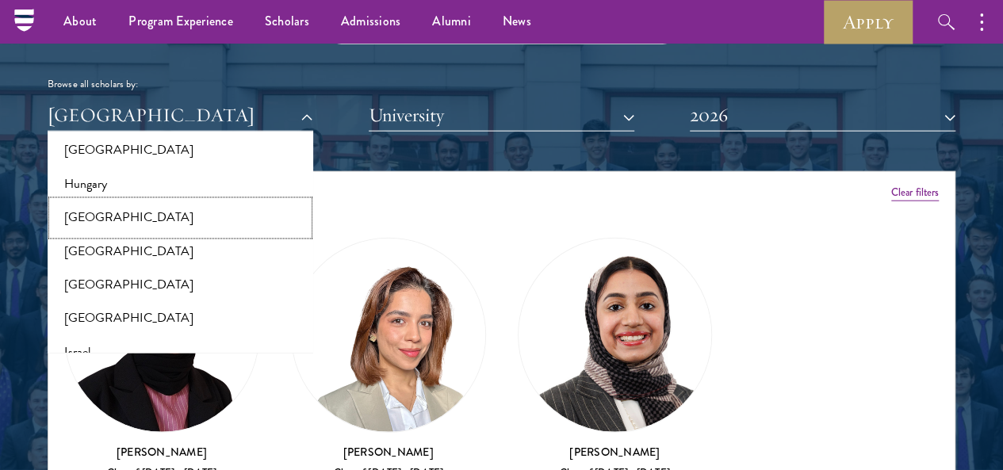
click at [196, 201] on button "[GEOGRAPHIC_DATA]" at bounding box center [180, 217] width 256 height 33
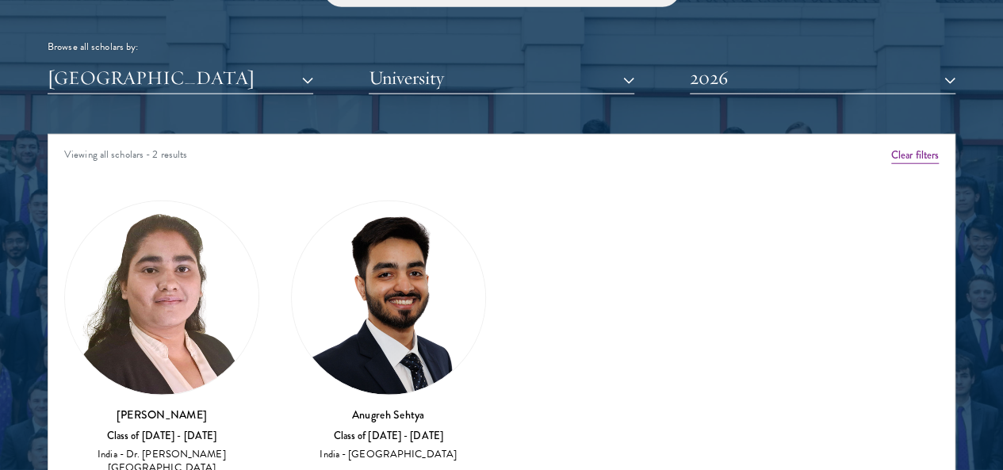
scroll to position [1939, 0]
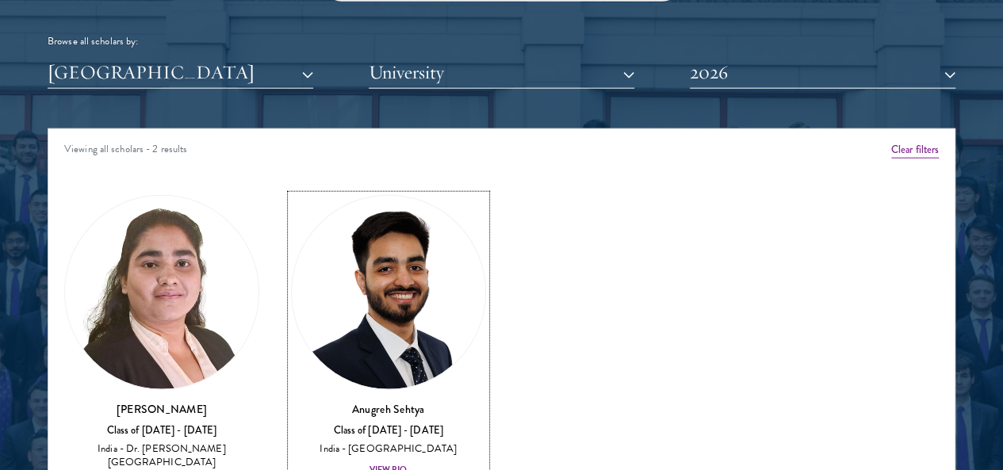
click at [346, 401] on h3 "Anugreh Sehtya" at bounding box center [388, 409] width 195 height 16
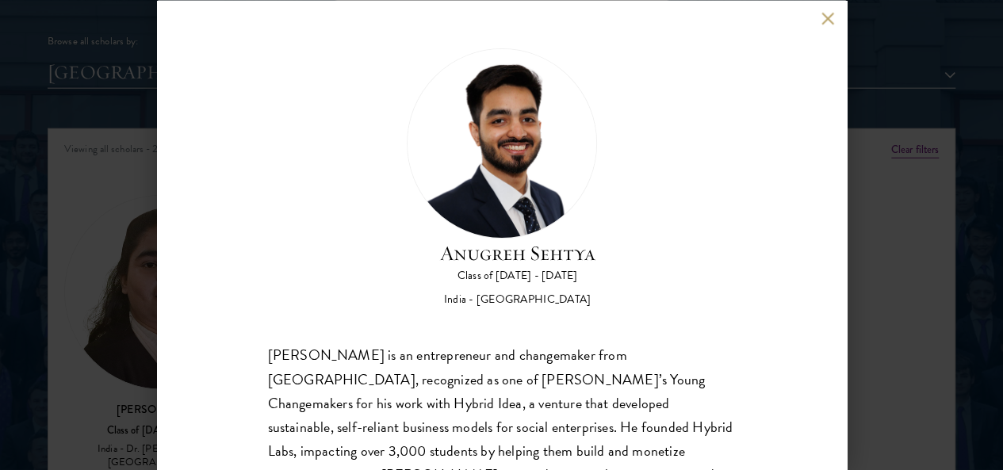
click at [830, 15] on button at bounding box center [827, 18] width 13 height 13
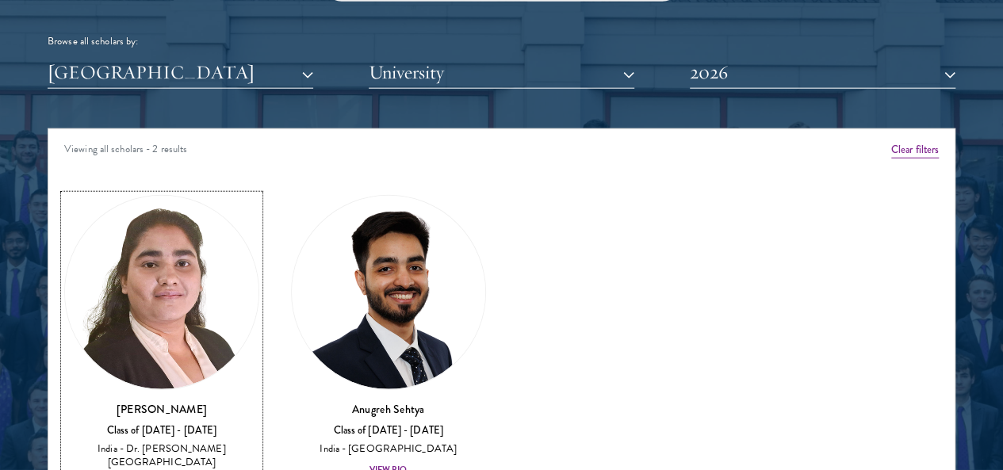
click at [182, 251] on img at bounding box center [161, 292] width 193 height 193
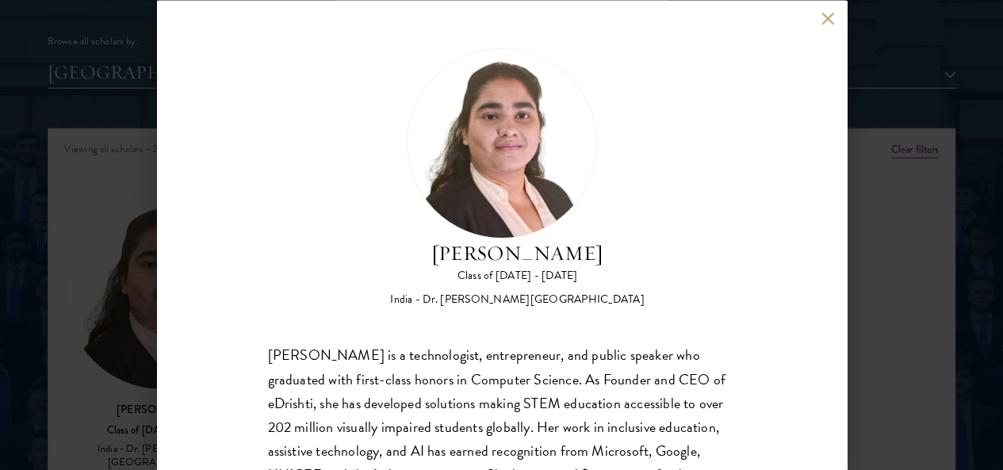
click at [830, 20] on button at bounding box center [827, 18] width 13 height 13
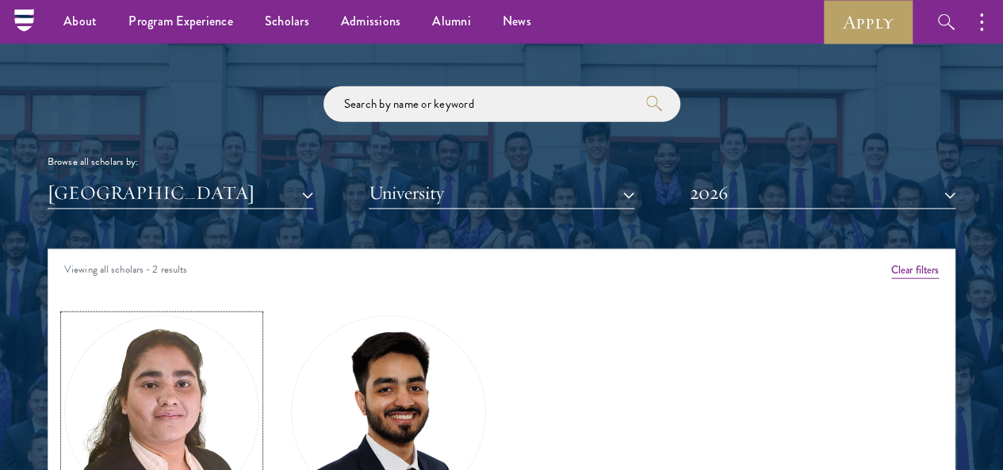
scroll to position [1797, 0]
